Goal: Communication & Community: Connect with others

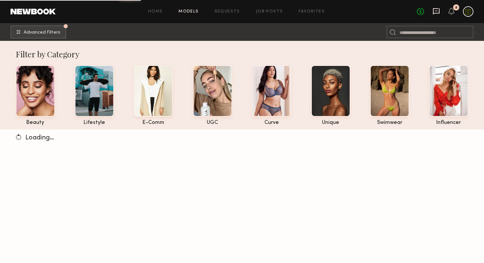
click at [437, 12] on icon at bounding box center [436, 11] width 7 height 7
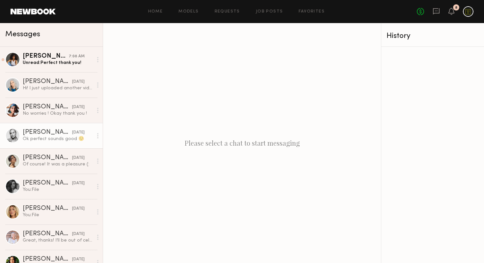
click at [44, 138] on div "Ok perfect sounds good ☺️" at bounding box center [58, 139] width 70 height 6
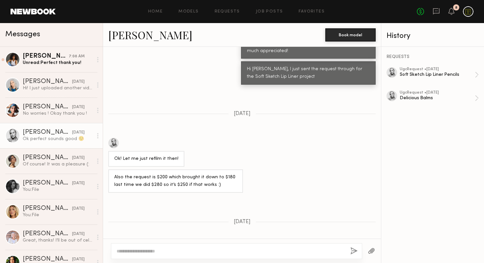
scroll to position [376, 0]
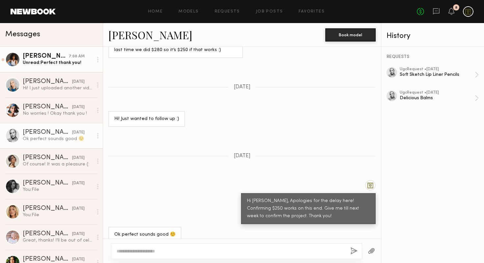
click at [56, 59] on div "[PERSON_NAME]" at bounding box center [46, 56] width 46 height 7
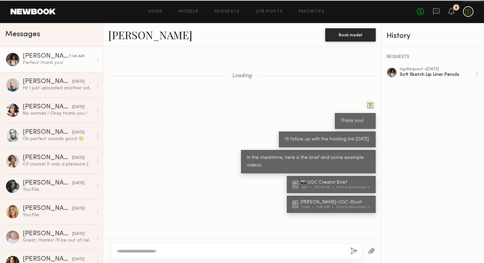
scroll to position [319, 0]
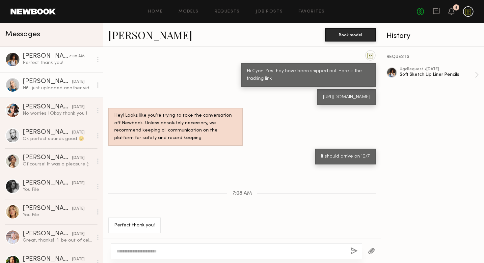
click at [48, 87] on div "Hi! I just uploaded another video that kinda ran through the whole thing in one…" at bounding box center [58, 88] width 70 height 6
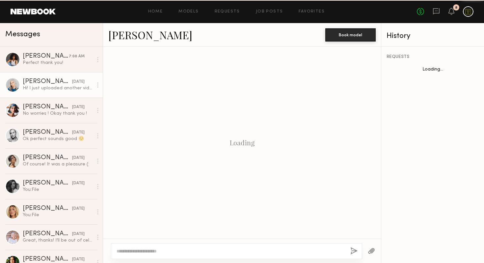
scroll to position [436, 0]
